Goal: Task Accomplishment & Management: Manage account settings

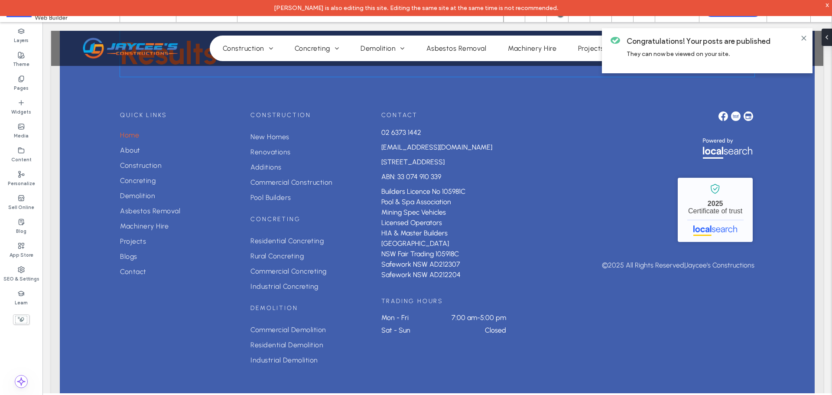
scroll to position [4705, 0]
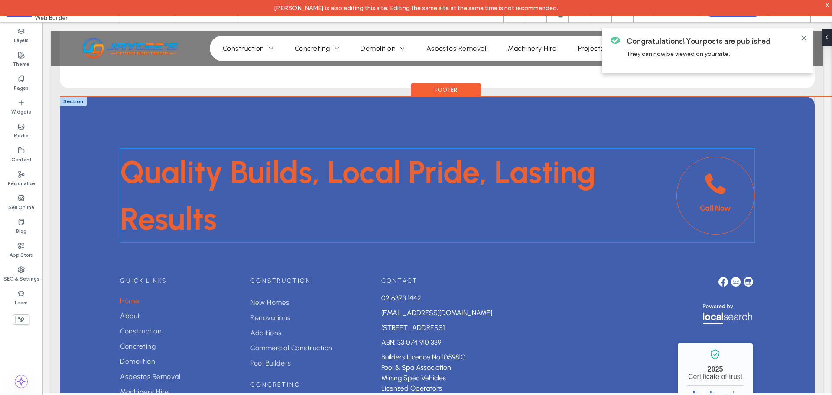
click at [701, 183] on link "Call Now" at bounding box center [715, 195] width 78 height 78
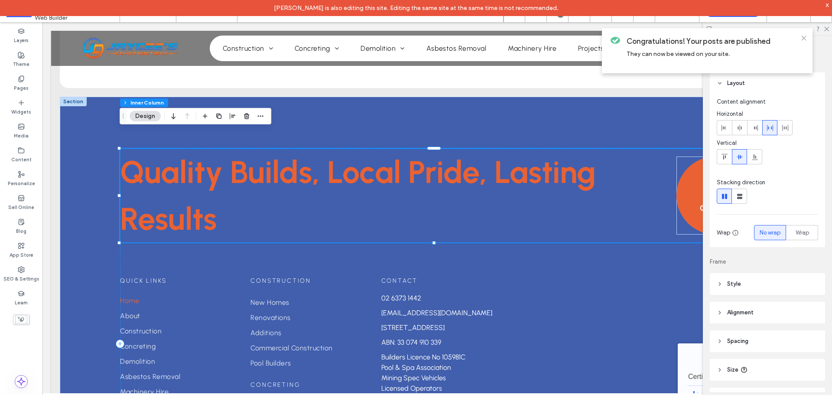
click at [802, 39] on use at bounding box center [803, 38] width 4 height 4
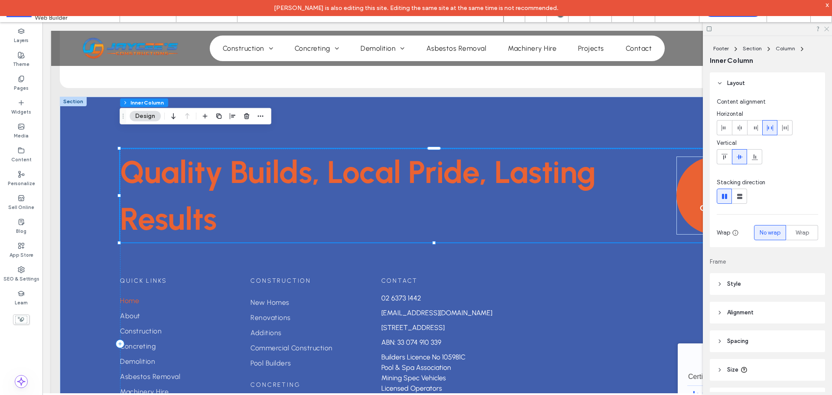
click at [826, 30] on icon at bounding box center [826, 29] width 6 height 6
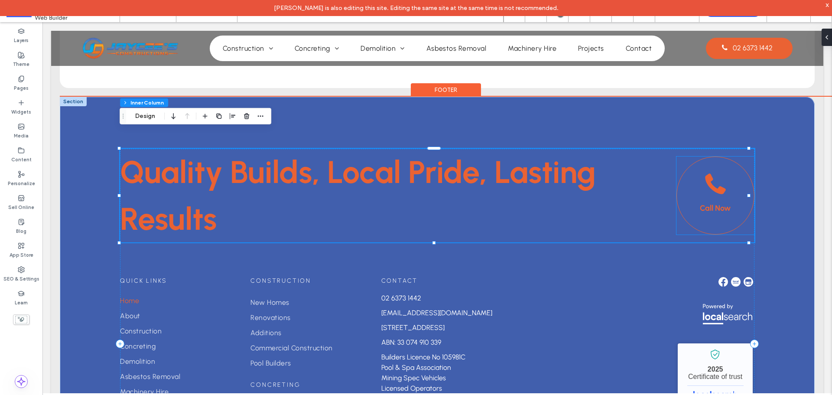
click at [700, 203] on span "Call Now" at bounding box center [715, 208] width 31 height 10
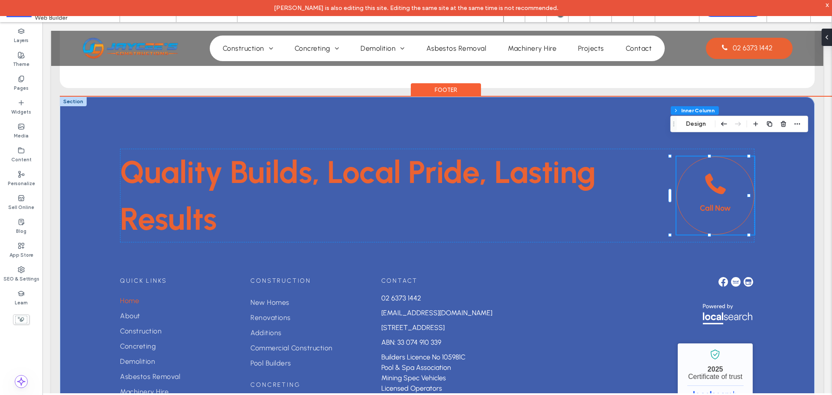
click at [700, 203] on span "Call Now" at bounding box center [715, 208] width 31 height 10
click at [697, 185] on div "Call Now" at bounding box center [715, 195] width 78 height 78
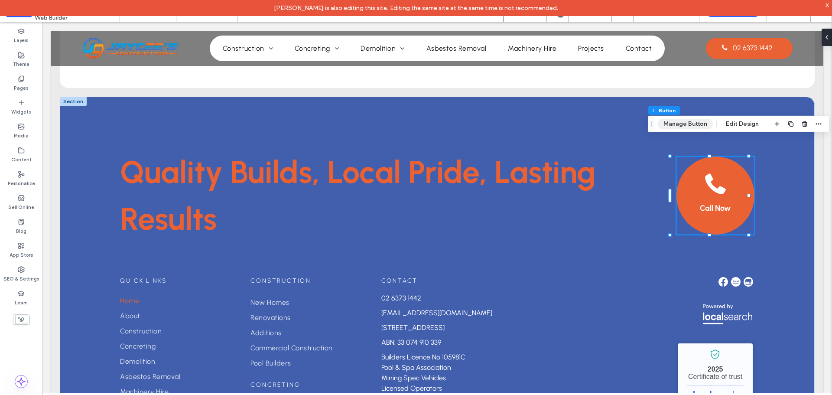
click at [683, 126] on button "Manage Button" at bounding box center [685, 124] width 55 height 10
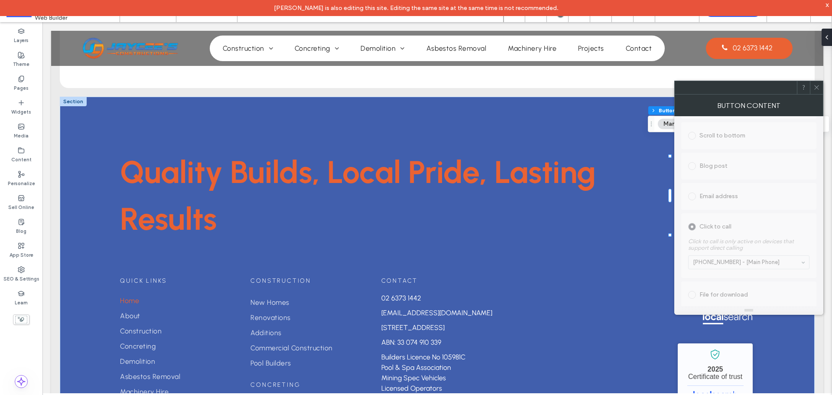
scroll to position [284, 0]
click at [815, 88] on icon at bounding box center [816, 87] width 6 height 6
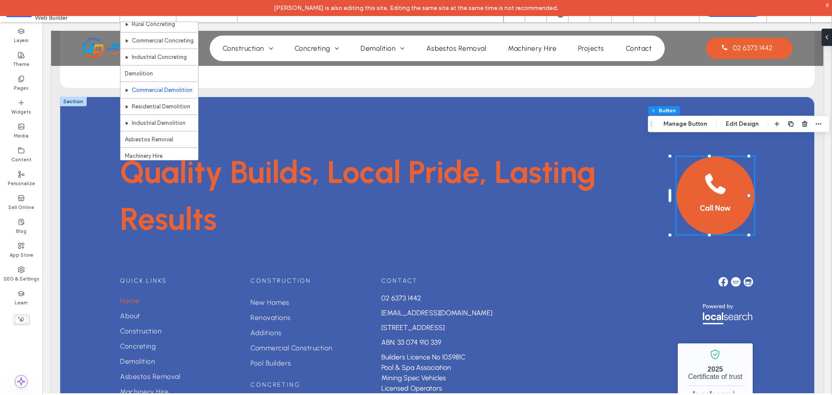
scroll to position [223, 0]
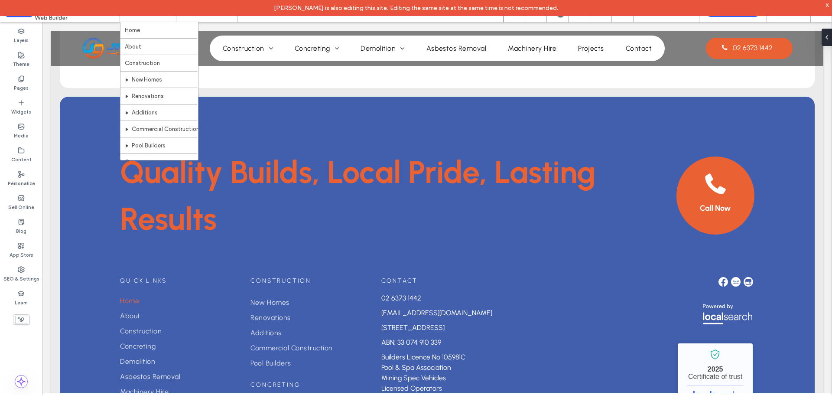
click at [223, 19] on icon at bounding box center [223, 11] width 17 height 17
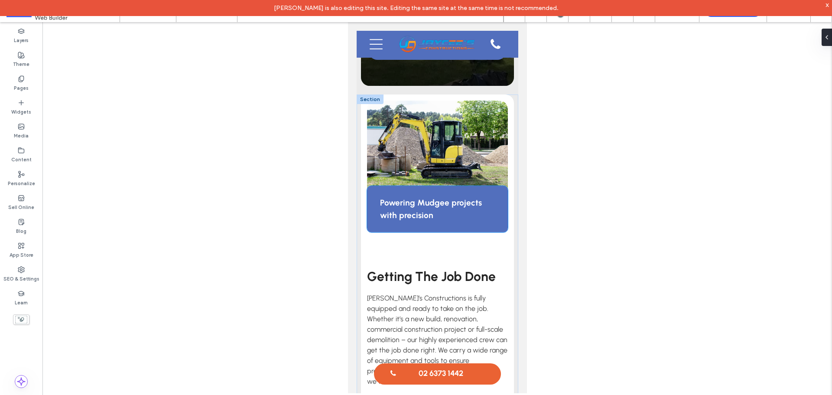
scroll to position [324, 0]
click at [408, 268] on span "Getting The Job Done" at bounding box center [430, 276] width 129 height 16
click at [457, 268] on span "Getting The Job Done" at bounding box center [430, 276] width 129 height 16
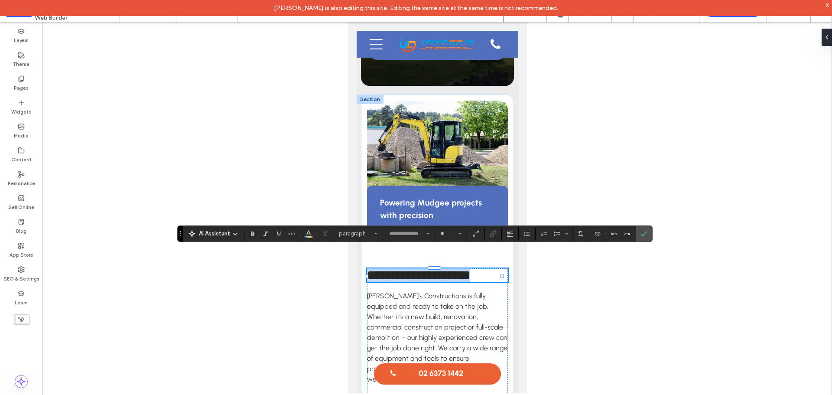
type input "********"
type input "**"
click at [642, 235] on use "Confirm" at bounding box center [643, 233] width 7 height 5
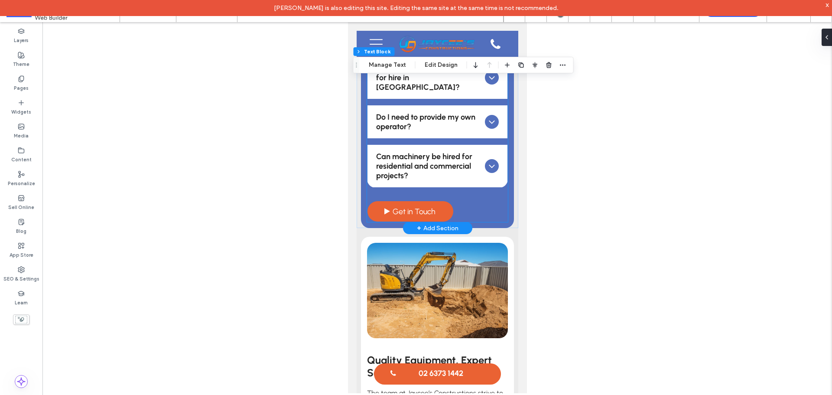
scroll to position [1060, 0]
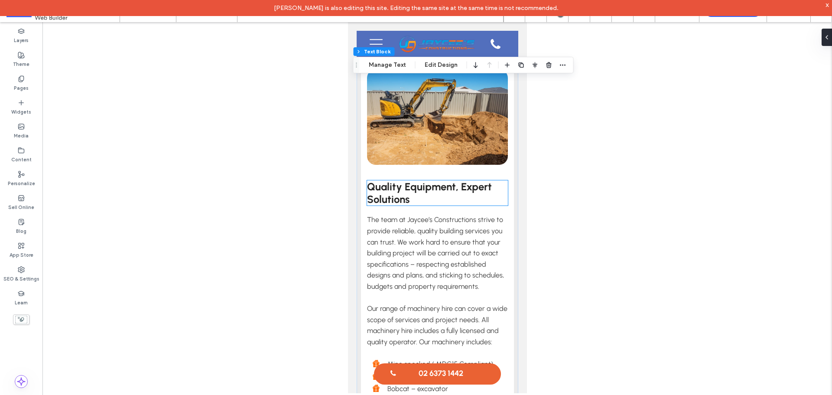
click at [390, 180] on span "Quality Equipment, Expert Solutions" at bounding box center [428, 192] width 125 height 25
click at [390, 180] on div "Quality Equipment, Expert Solutions" at bounding box center [436, 192] width 141 height 25
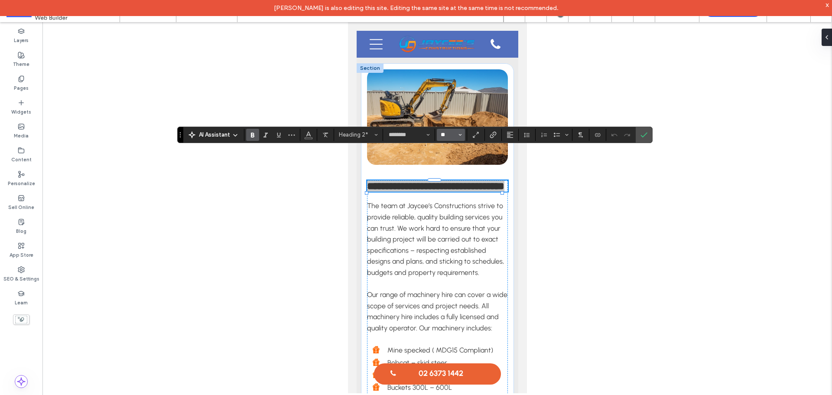
click at [446, 134] on input "**" at bounding box center [448, 134] width 17 height 7
type input "**"
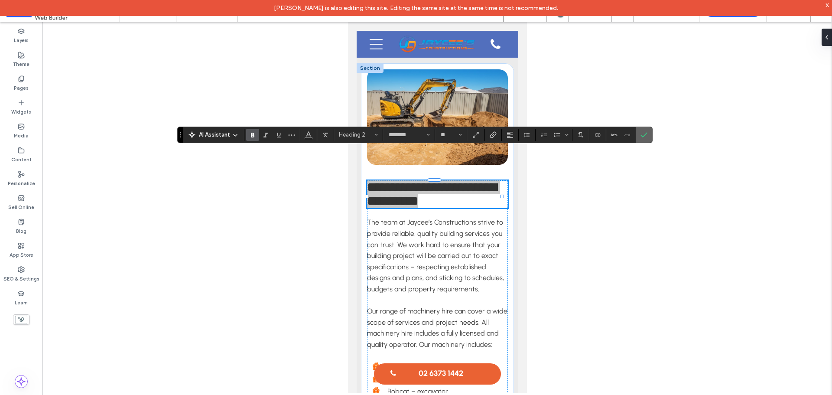
drag, startPoint x: 639, startPoint y: 134, endPoint x: 79, endPoint y: 62, distance: 564.3
click at [639, 134] on label "Confirm" at bounding box center [643, 135] width 13 height 16
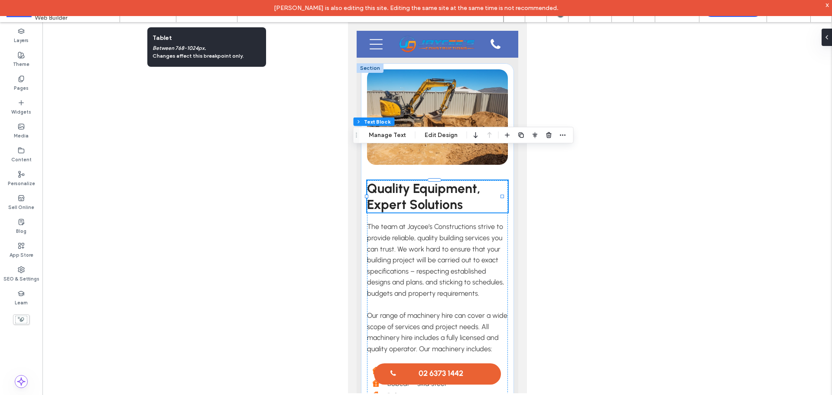
click at [207, 17] on icon at bounding box center [206, 11] width 17 height 17
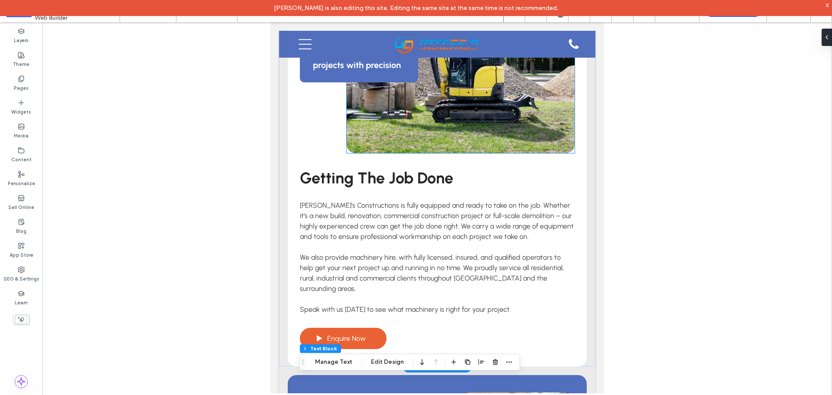
scroll to position [299, 0]
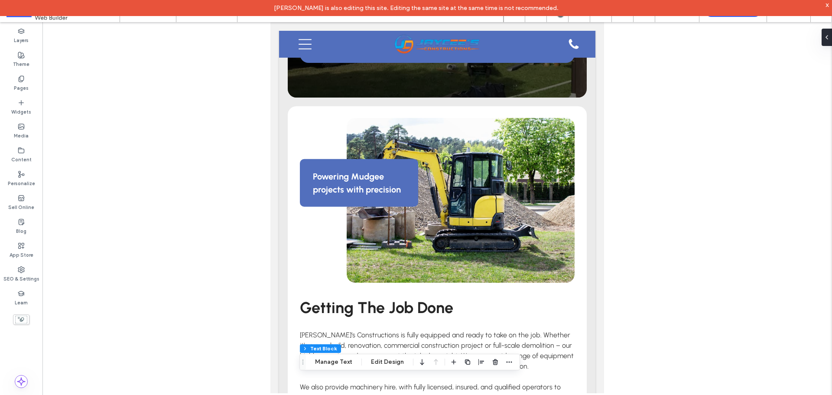
click at [827, 4] on div "x" at bounding box center [827, 4] width 4 height 7
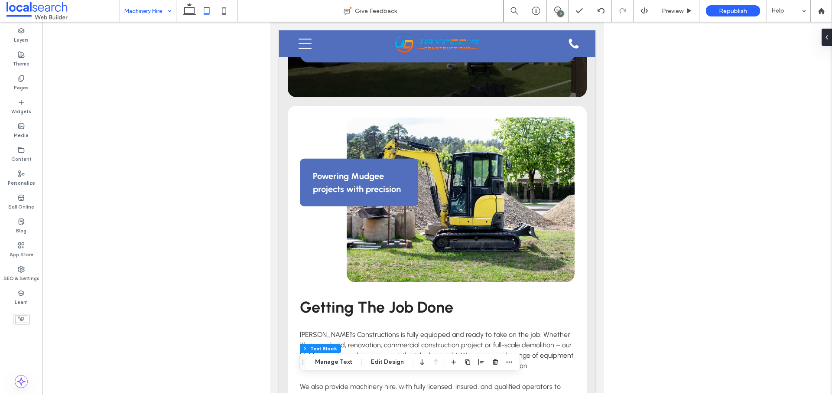
click at [562, 15] on div "9" at bounding box center [560, 13] width 6 height 6
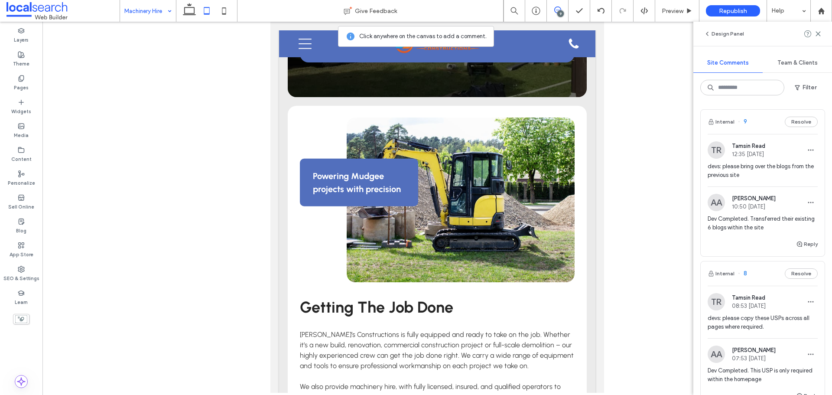
scroll to position [3767, 0]
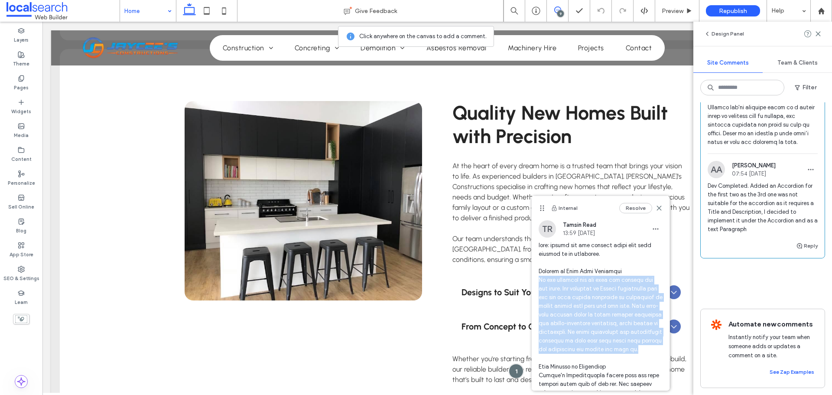
drag, startPoint x: 638, startPoint y: 356, endPoint x: 538, endPoint y: 281, distance: 124.7
click at [538, 281] on span at bounding box center [600, 379] width 124 height 277
copy span "No two families are the same and neither are our homes. Our builders in [GEOGRA…"
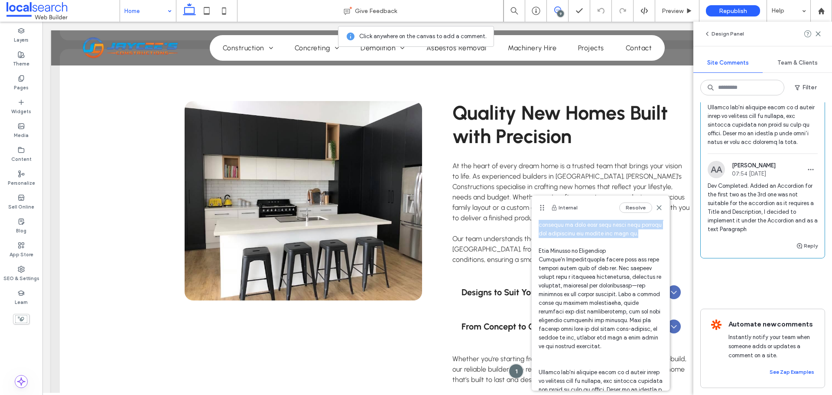
scroll to position [130, 0]
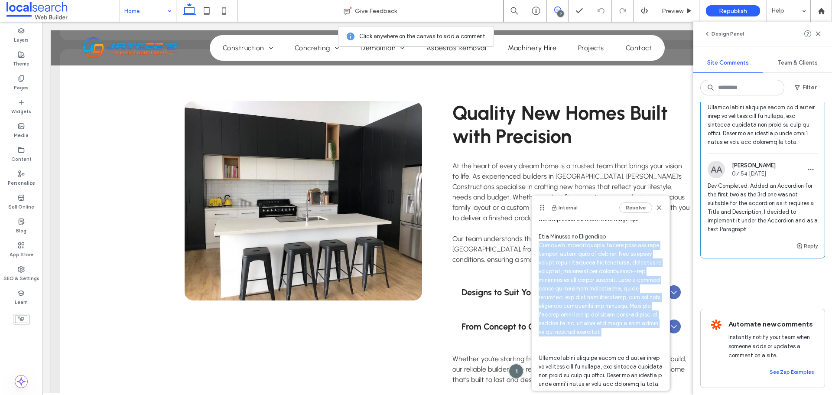
drag, startPoint x: 574, startPoint y: 348, endPoint x: 534, endPoint y: 255, distance: 101.7
click at [534, 255] on div "TR [PERSON_NAME] Read 13:59 [DATE]" at bounding box center [600, 242] width 138 height 305
copy span "[PERSON_NAME]'s Constructions manage your new home journey every step of the wa…"
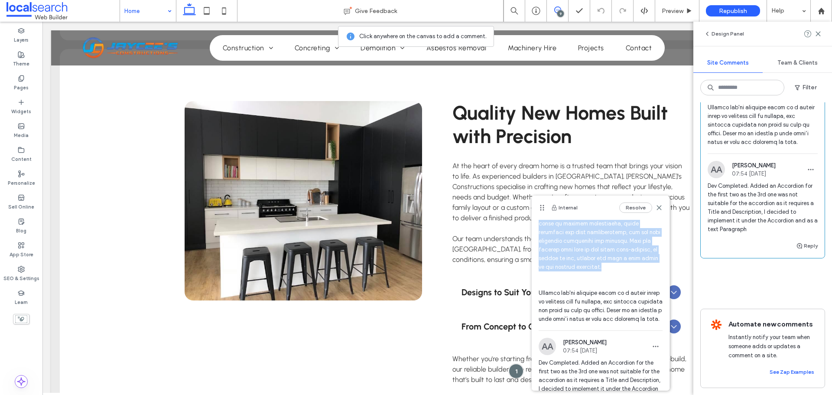
scroll to position [217, 0]
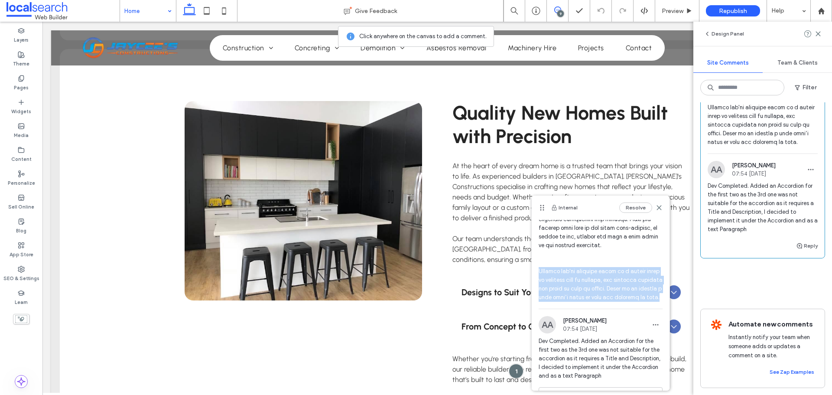
drag, startPoint x: 587, startPoint y: 325, endPoint x: 540, endPoint y: 290, distance: 58.8
click at [540, 290] on span at bounding box center [600, 162] width 124 height 277
copy span "Whether you're starting fresh on a vacant block or knocking down to rebuild, ou…"
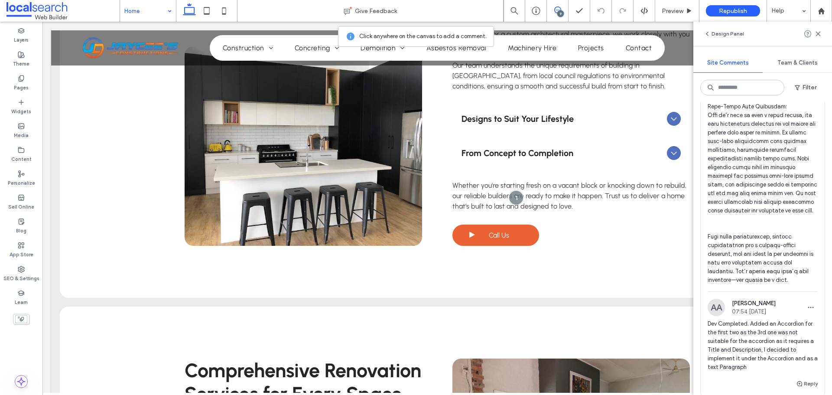
scroll to position [3031, 0]
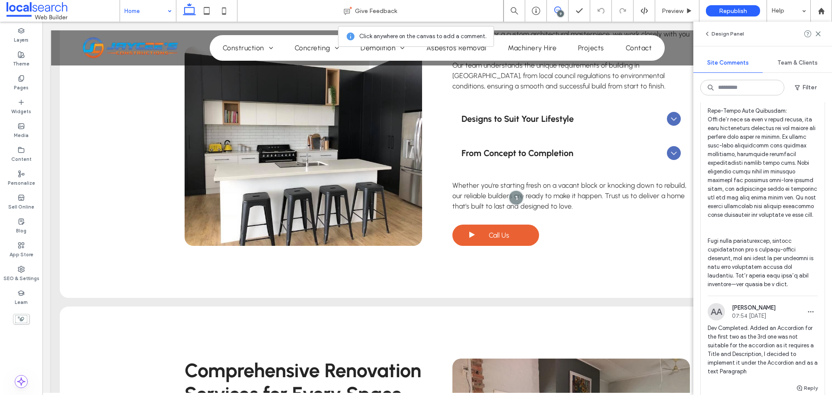
click at [750, 217] on span at bounding box center [762, 115] width 110 height 347
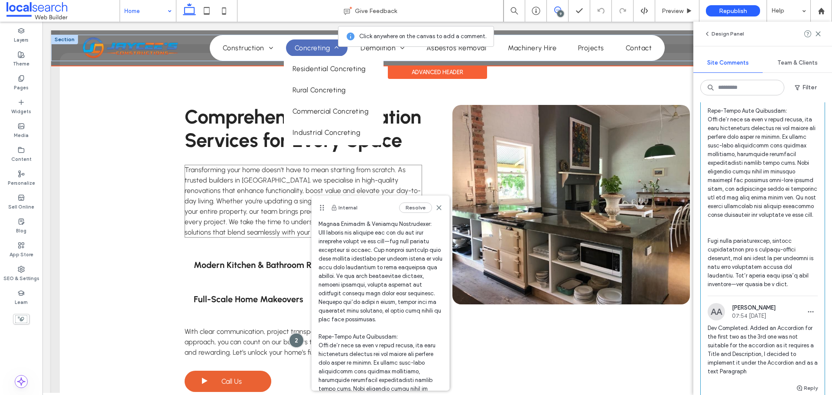
scroll to position [43, 0]
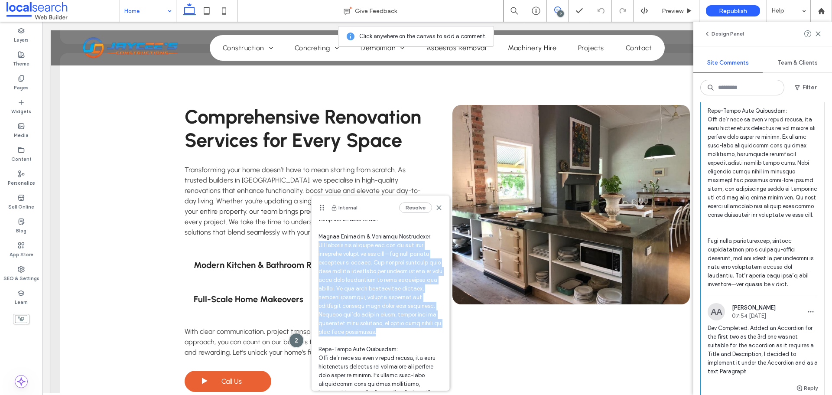
drag, startPoint x: 411, startPoint y: 328, endPoint x: 318, endPoint y: 246, distance: 123.1
click at [318, 246] on span at bounding box center [380, 354] width 124 height 312
copy span "The kitchen and bathroom are two of the most important spaces in any home—and t…"
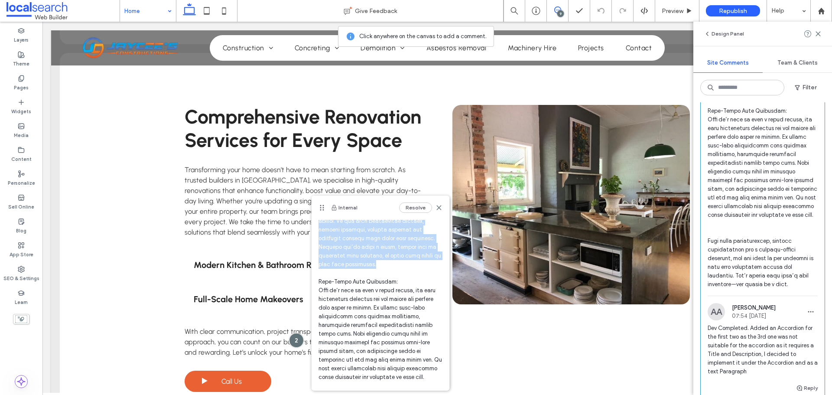
scroll to position [130, 0]
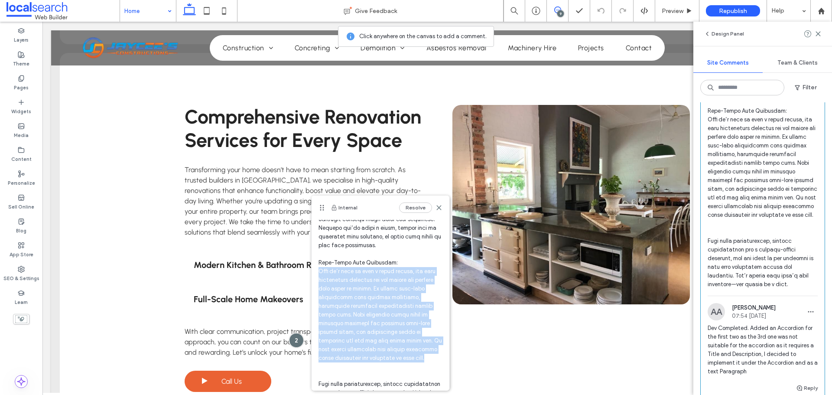
drag, startPoint x: 422, startPoint y: 367, endPoint x: 265, endPoint y: 233, distance: 206.8
click at [318, 275] on div "TR Tamsin Read 14:01 [DATE]" at bounding box center [380, 260] width 138 height 340
copy span "When it’s time to make a major change, you need experienced builders who can ma…"
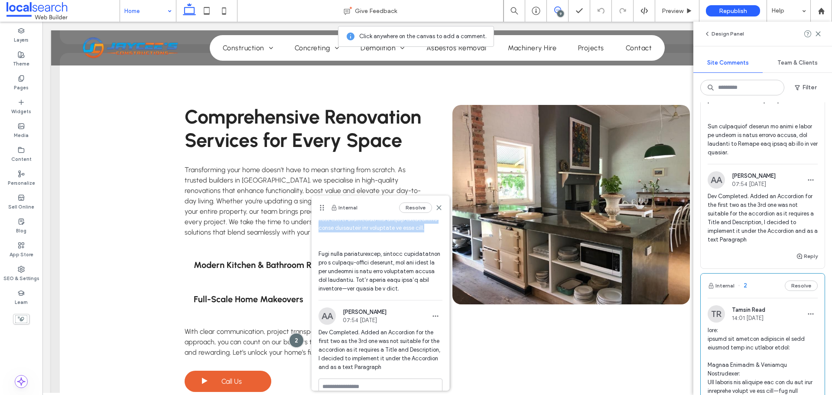
scroll to position [2641, 0]
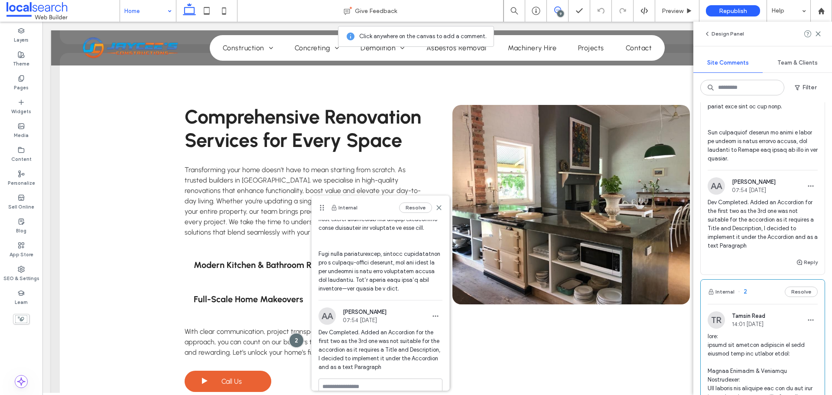
click at [742, 147] on span at bounding box center [762, 2] width 110 height 321
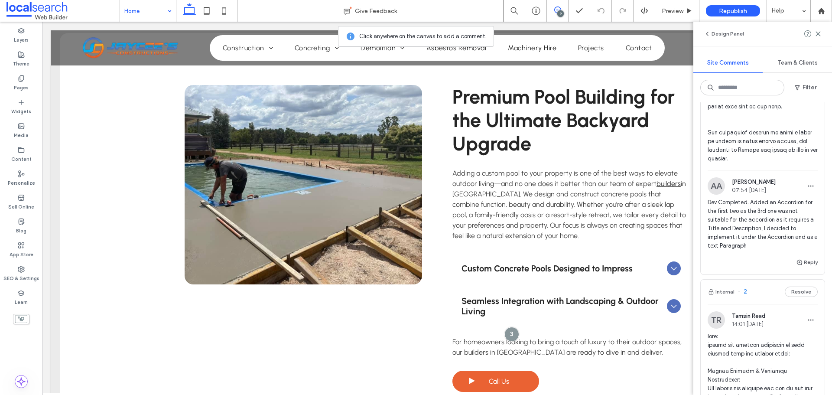
scroll to position [3235, 0]
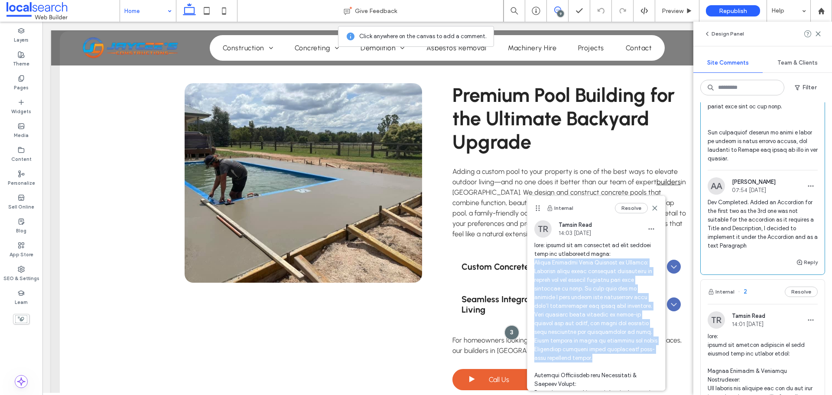
drag, startPoint x: 598, startPoint y: 361, endPoint x: 534, endPoint y: 266, distance: 114.5
click at [534, 266] on span at bounding box center [596, 384] width 124 height 286
copy span "Custom Concrete Pools Designed to Impress: Concrete pools offer unmatched flexi…"
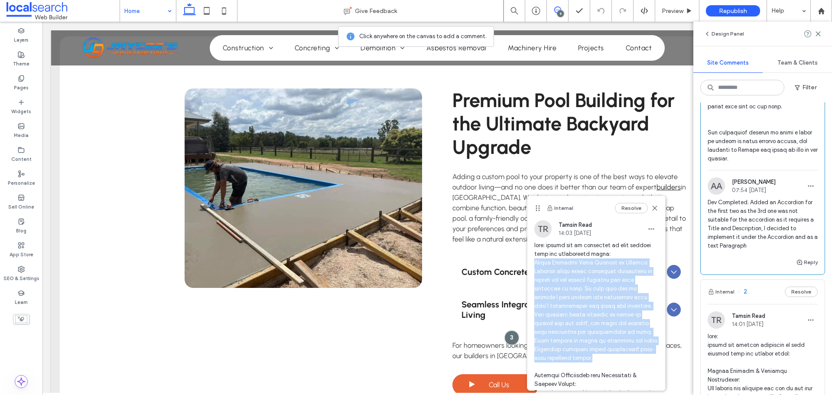
scroll to position [2642, 0]
click at [598, 351] on span at bounding box center [596, 384] width 124 height 286
drag, startPoint x: 602, startPoint y: 360, endPoint x: 534, endPoint y: 272, distance: 111.0
click at [534, 272] on span at bounding box center [596, 384] width 124 height 286
copy span "Concrete pools offer unmatched flexibility in design and our skilled builders t…"
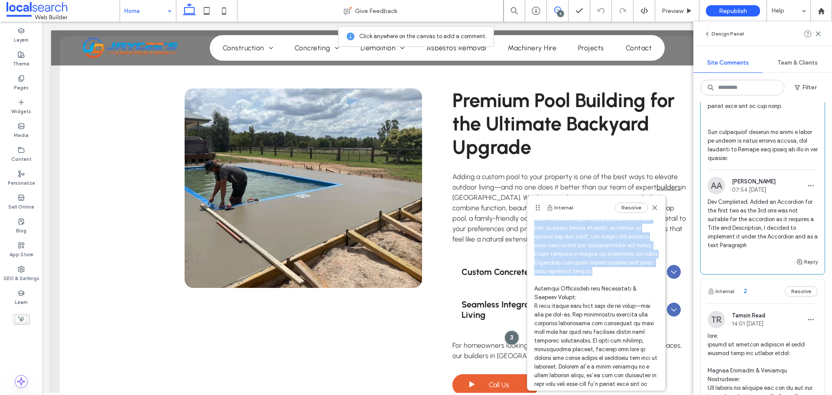
scroll to position [130, 0]
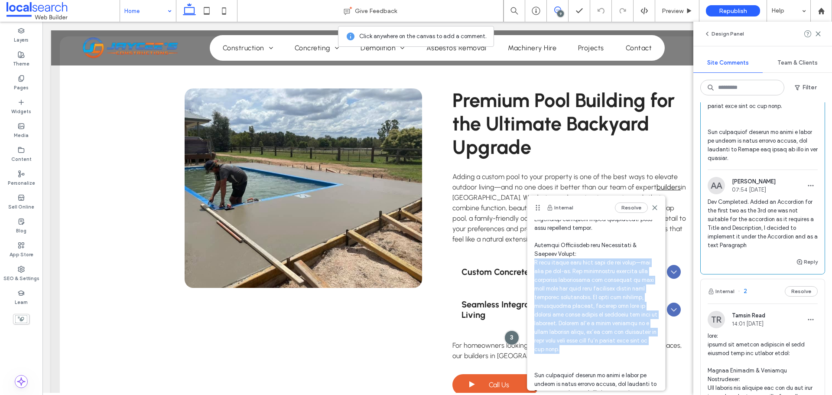
drag, startPoint x: 614, startPoint y: 349, endPoint x: 535, endPoint y: 266, distance: 114.9
click at [535, 266] on span at bounding box center [596, 254] width 124 height 286
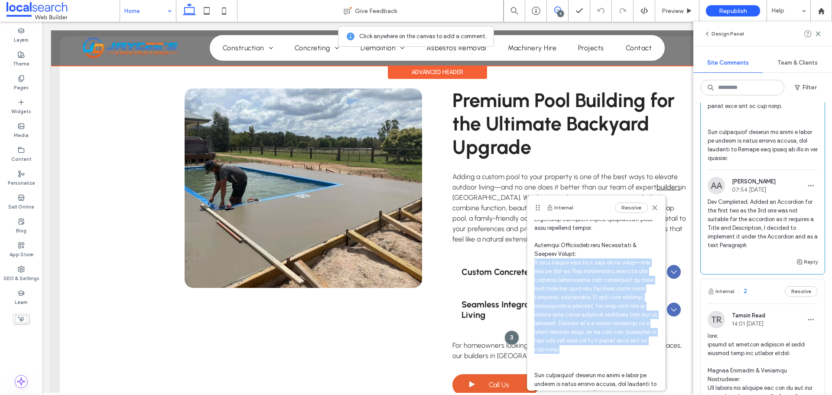
copy span "A pool should feel like part of the whole—not just an add-on. Our experienced b…"
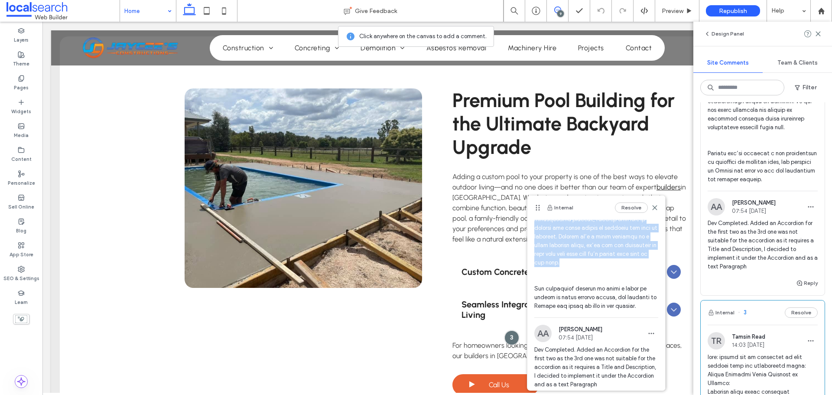
scroll to position [2122, 0]
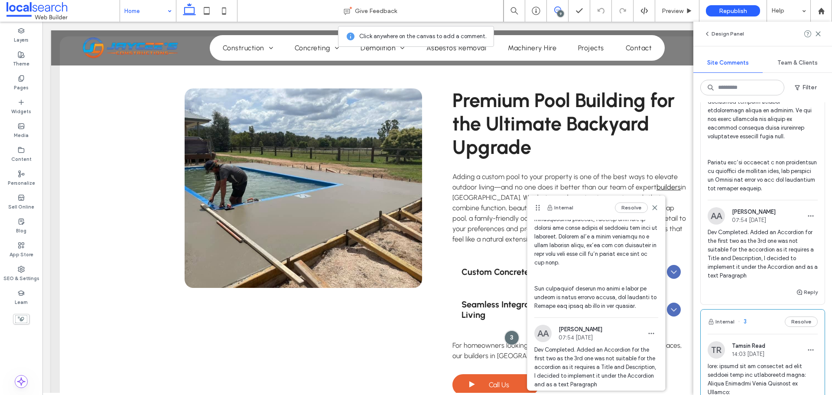
click at [741, 173] on span at bounding box center [762, 19] width 110 height 347
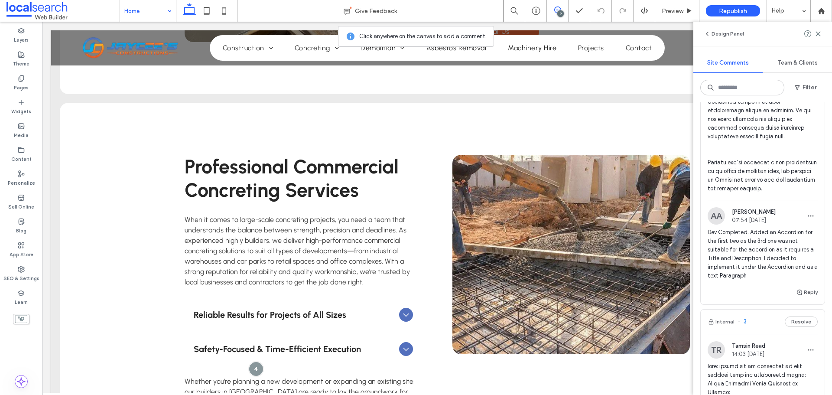
scroll to position [3639, 0]
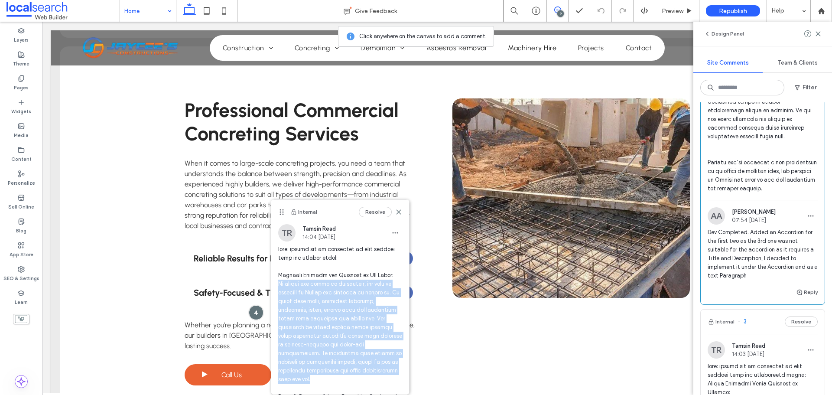
drag, startPoint x: 363, startPoint y: 378, endPoint x: 277, endPoint y: 286, distance: 126.3
click at [277, 286] on div "TR Tamsin Read 14:04 [DATE]" at bounding box center [340, 389] width 138 height 331
copy span "No matter the scale or complexity, our team of builders in [GEOGRAPHIC_DATA] ar…"
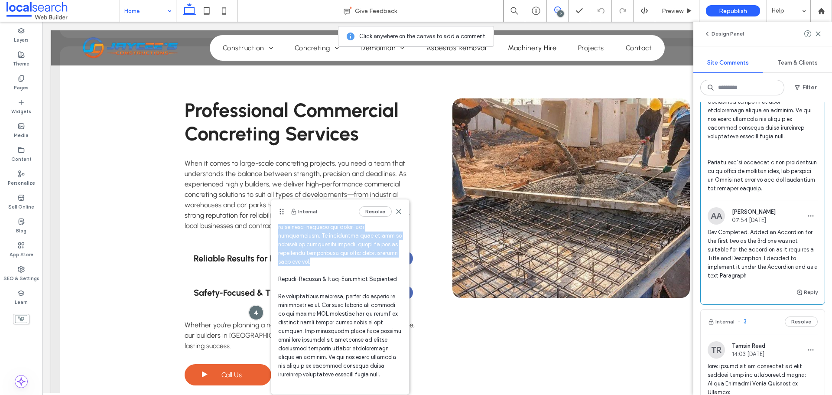
scroll to position [130, 0]
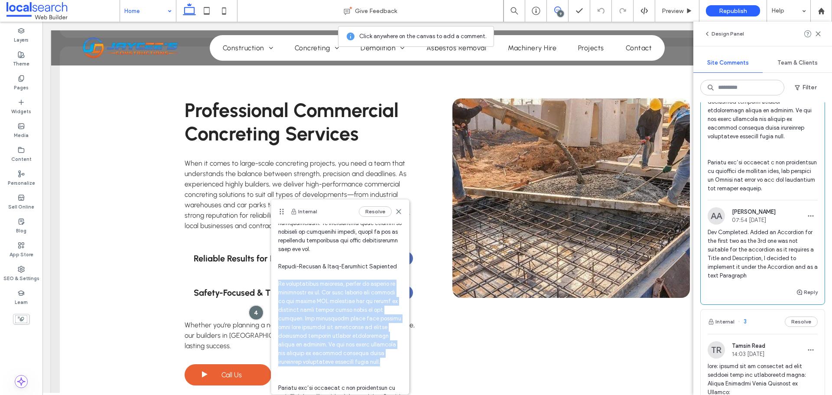
drag, startPoint x: 341, startPoint y: 370, endPoint x: 279, endPoint y: 285, distance: 104.5
click at [279, 285] on span at bounding box center [340, 266] width 124 height 303
copy span "As professional builders, safety is central to everything we do. All team membe…"
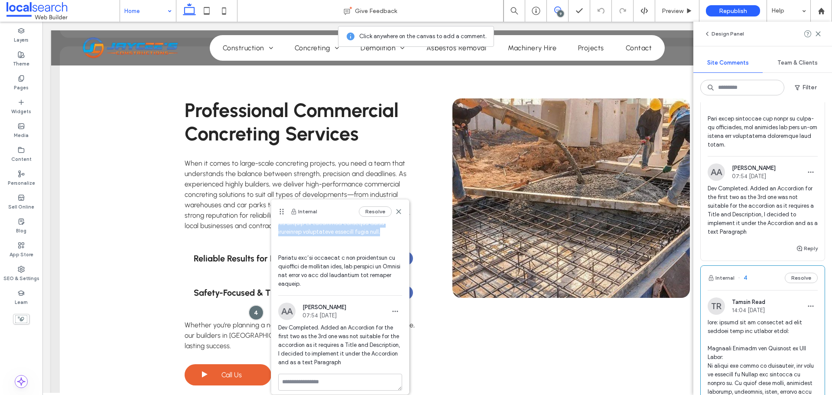
scroll to position [1559, 0]
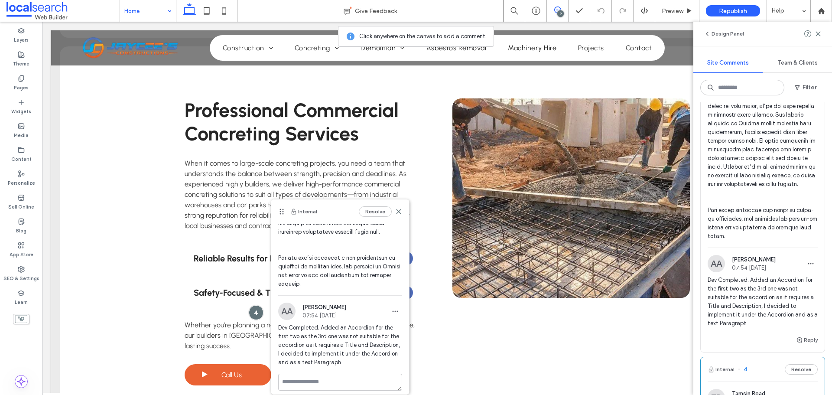
click at [763, 194] on span at bounding box center [762, 80] width 110 height 321
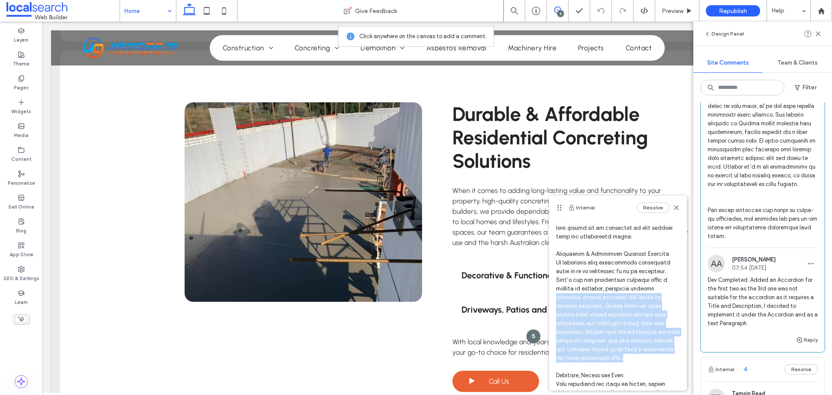
scroll to position [43, 0]
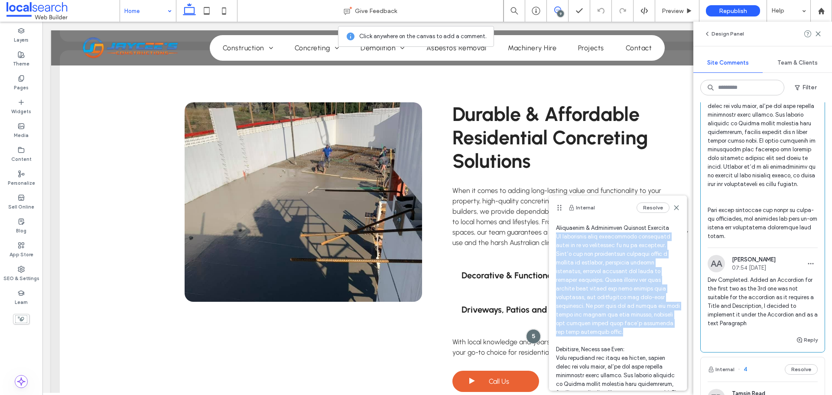
drag, startPoint x: 612, startPoint y: 376, endPoint x: 555, endPoint y: 234, distance: 153.0
click at [551, 239] on div "TR Tamsin Read 14:07 [DATE]" at bounding box center [618, 334] width 138 height 314
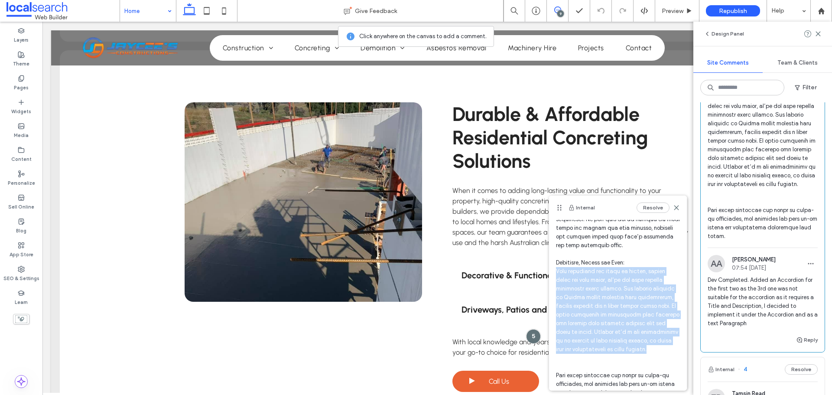
drag, startPoint x: 596, startPoint y: 324, endPoint x: 549, endPoint y: 270, distance: 71.3
click at [549, 270] on div "TR Tamsin Read 14:07 [DATE]" at bounding box center [618, 247] width 138 height 314
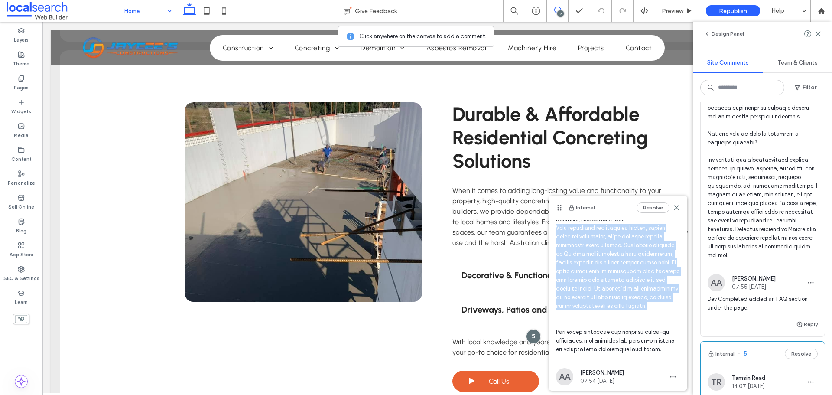
scroll to position [1082, 0]
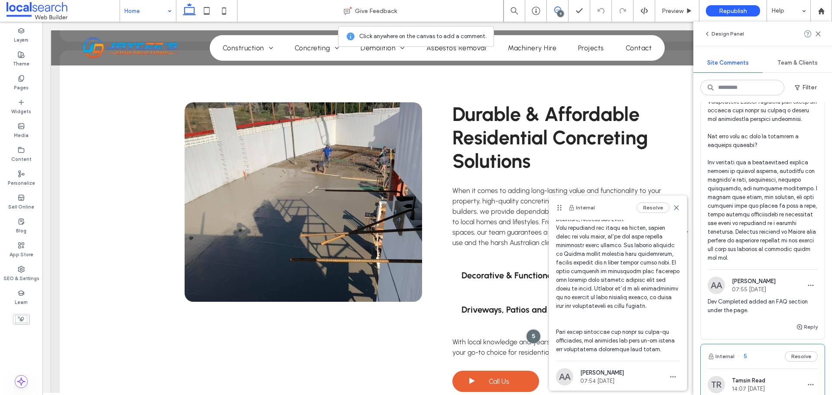
click at [743, 211] on span at bounding box center [762, 41] width 110 height 442
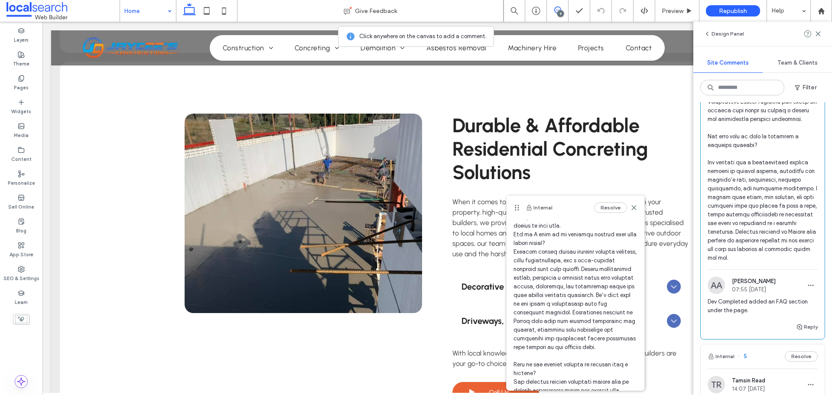
scroll to position [43, 0]
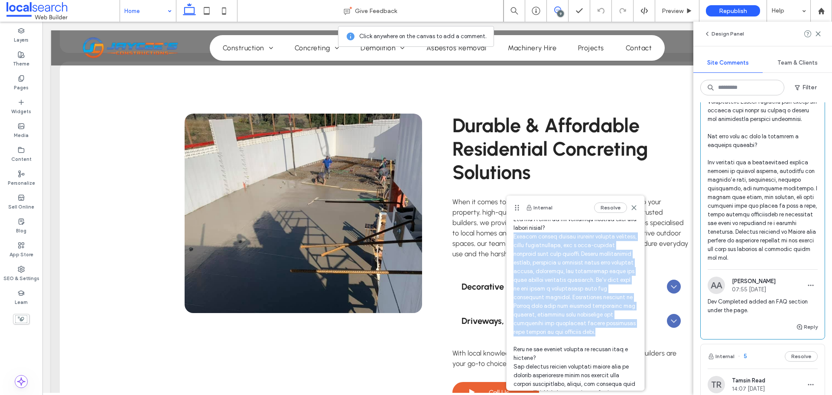
drag, startPoint x: 564, startPoint y: 341, endPoint x: 514, endPoint y: 239, distance: 113.9
click at [514, 239] on span at bounding box center [575, 397] width 124 height 398
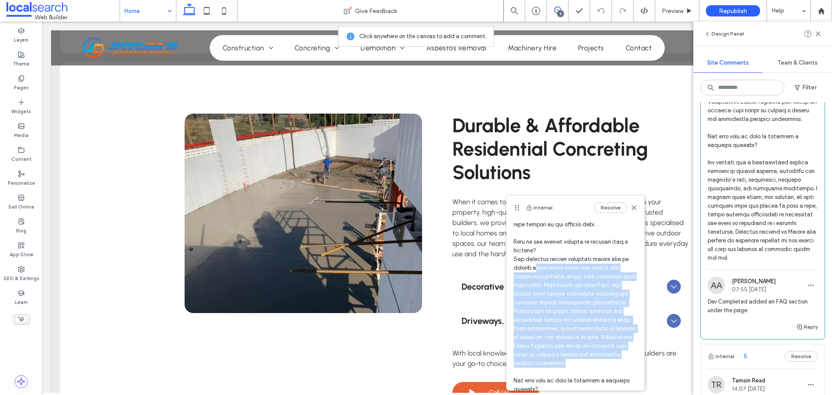
scroll to position [130, 0]
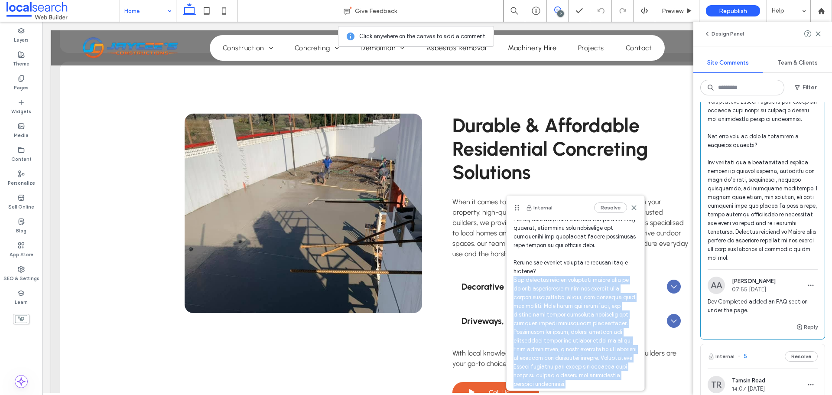
drag, startPoint x: 599, startPoint y: 349, endPoint x: 513, endPoint y: 292, distance: 102.2
click at [513, 292] on span at bounding box center [575, 310] width 124 height 398
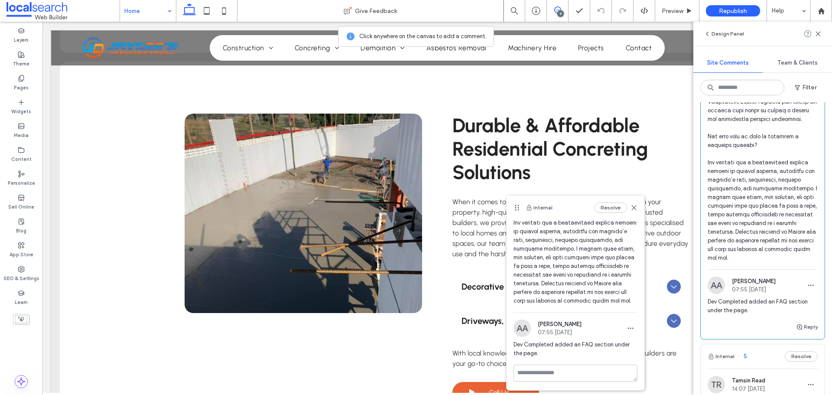
scroll to position [347, 0]
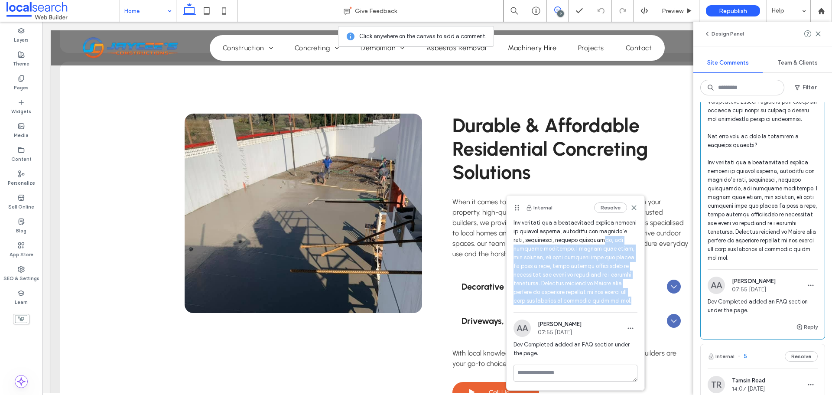
drag, startPoint x: 560, startPoint y: 296, endPoint x: 535, endPoint y: 246, distance: 55.6
click at [535, 246] on span at bounding box center [575, 105] width 124 height 398
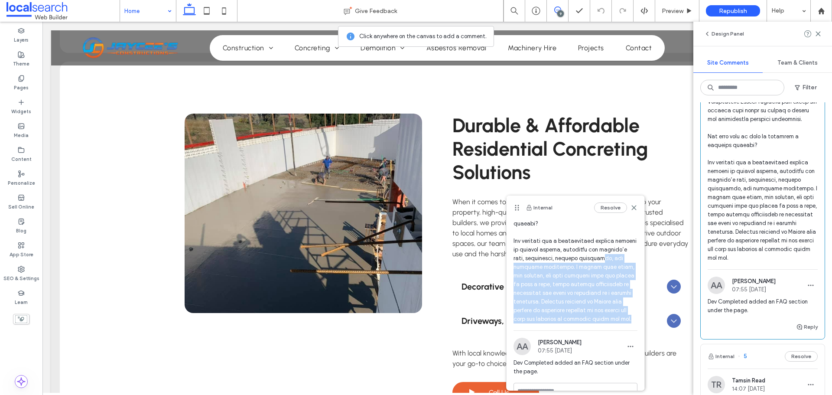
scroll to position [303, 0]
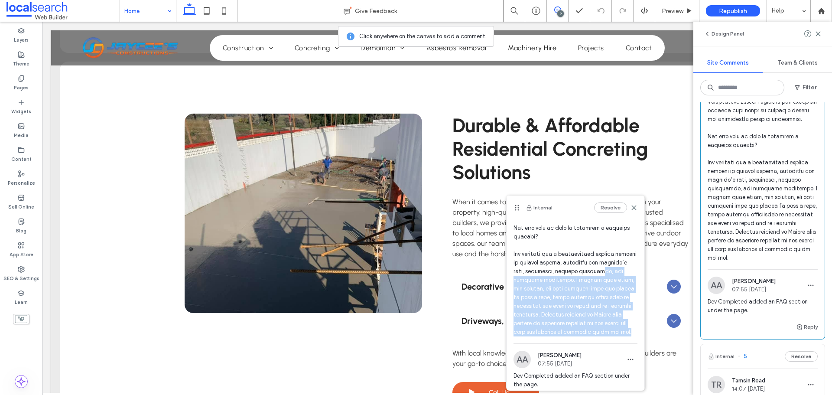
click at [586, 336] on span at bounding box center [575, 137] width 124 height 398
drag, startPoint x: 551, startPoint y: 308, endPoint x: 511, endPoint y: 264, distance: 59.5
click at [511, 264] on div "TR Tamsin Read 14:09 [DATE]" at bounding box center [575, 130] width 138 height 426
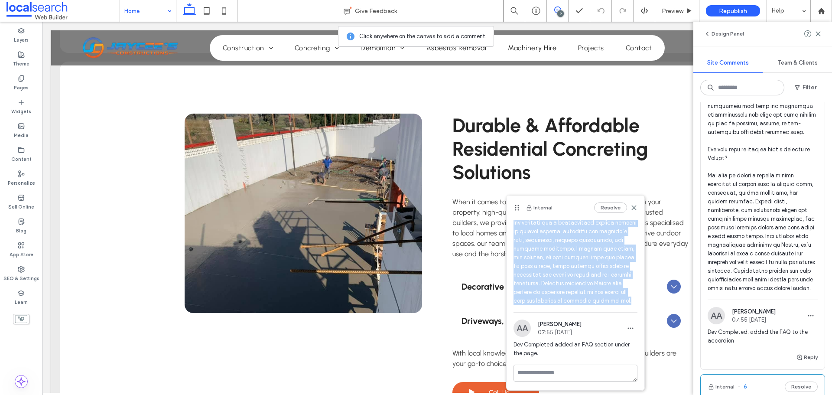
scroll to position [433, 0]
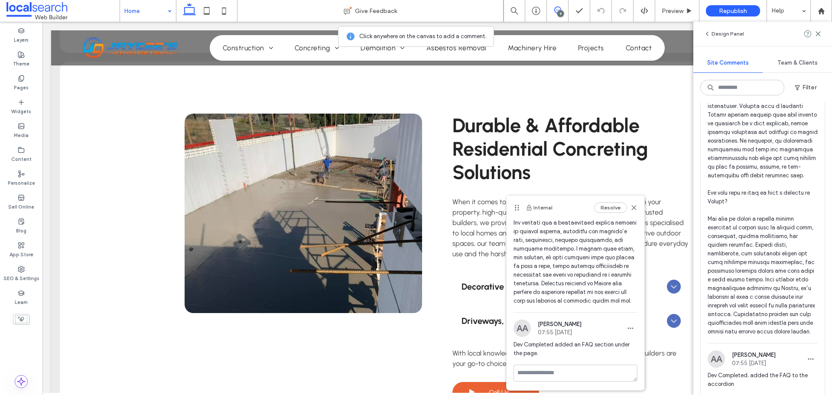
click at [754, 204] on span at bounding box center [762, 183] width 110 height 303
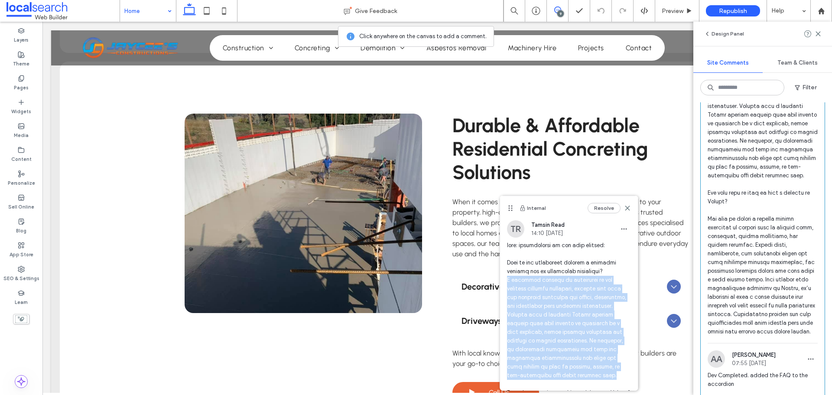
drag, startPoint x: 575, startPoint y: 376, endPoint x: 508, endPoint y: 283, distance: 114.8
click at [508, 283] on span at bounding box center [569, 379] width 124 height 277
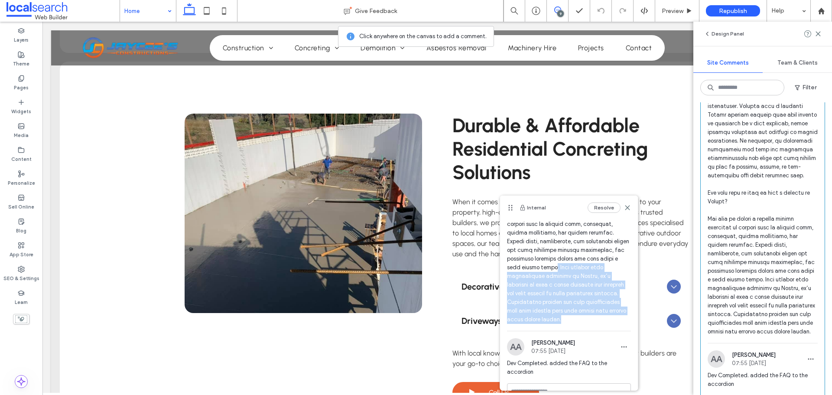
scroll to position [130, 0]
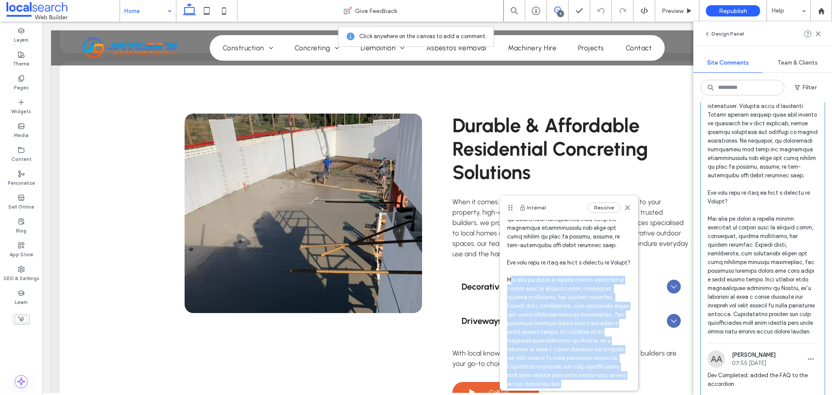
drag, startPoint x: 612, startPoint y: 309, endPoint x: 509, endPoint y: 288, distance: 105.7
click at [509, 288] on span at bounding box center [569, 249] width 124 height 277
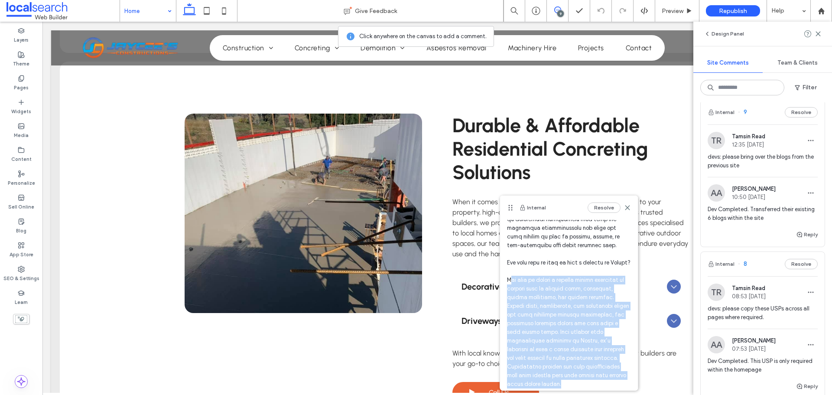
scroll to position [0, 0]
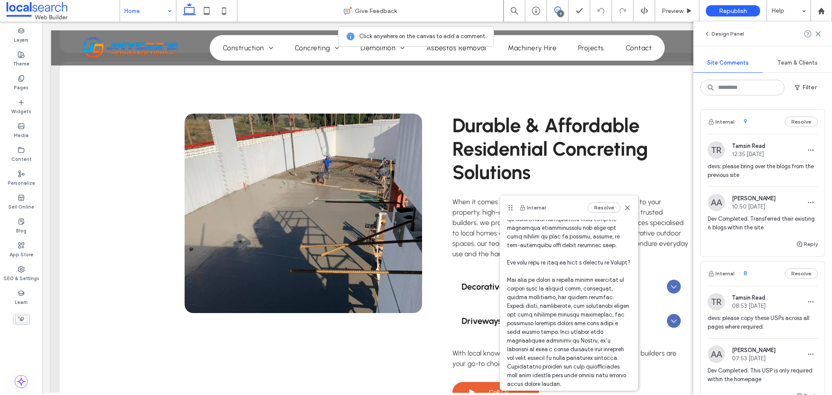
click at [759, 322] on span "devs: please copy these USPs across all pages where required." at bounding box center [762, 322] width 110 height 17
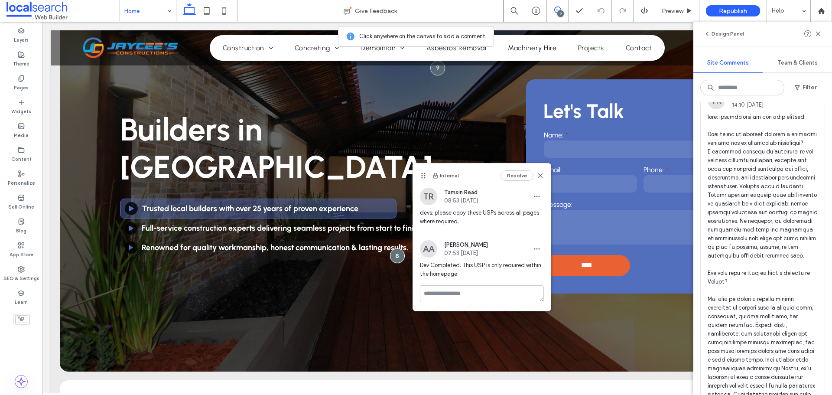
scroll to position [433, 0]
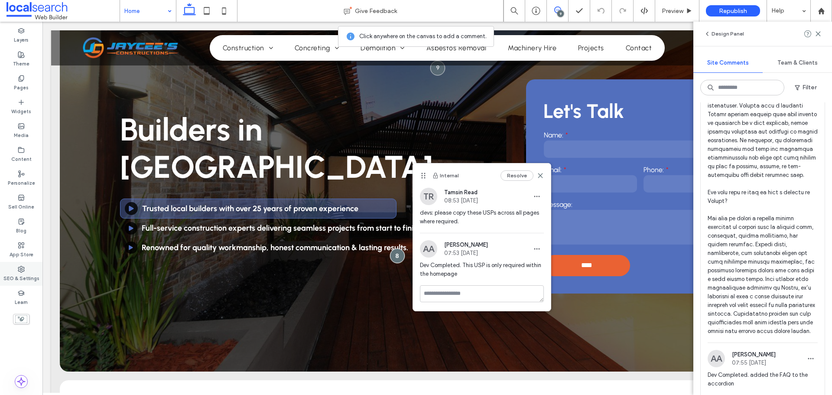
click at [23, 272] on label "SEO & Settings" at bounding box center [21, 277] width 36 height 10
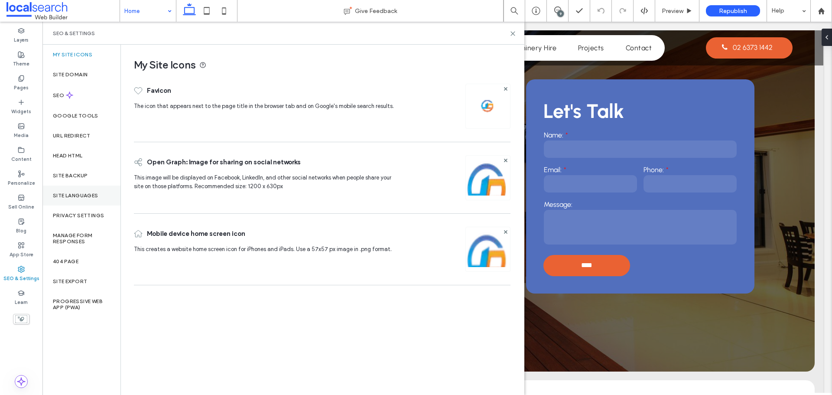
scroll to position [0, 0]
click at [74, 178] on label "Site Backup" at bounding box center [70, 175] width 35 height 6
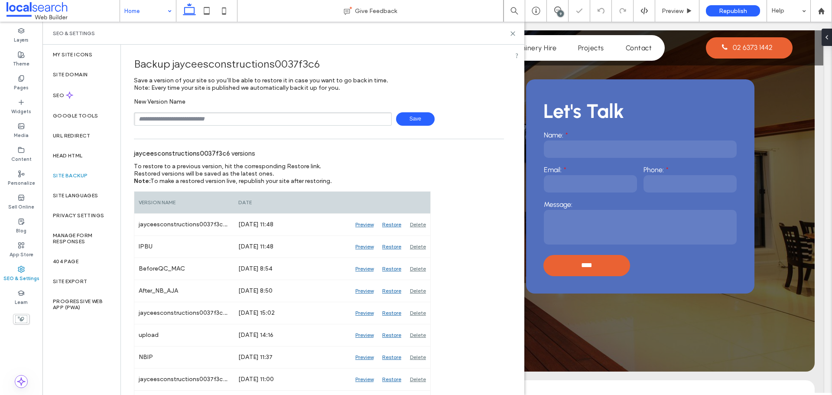
click at [207, 121] on input "text" at bounding box center [263, 118] width 258 height 13
type input "**********"
click at [414, 117] on span "Save" at bounding box center [415, 118] width 39 height 13
